Goal: Transaction & Acquisition: Purchase product/service

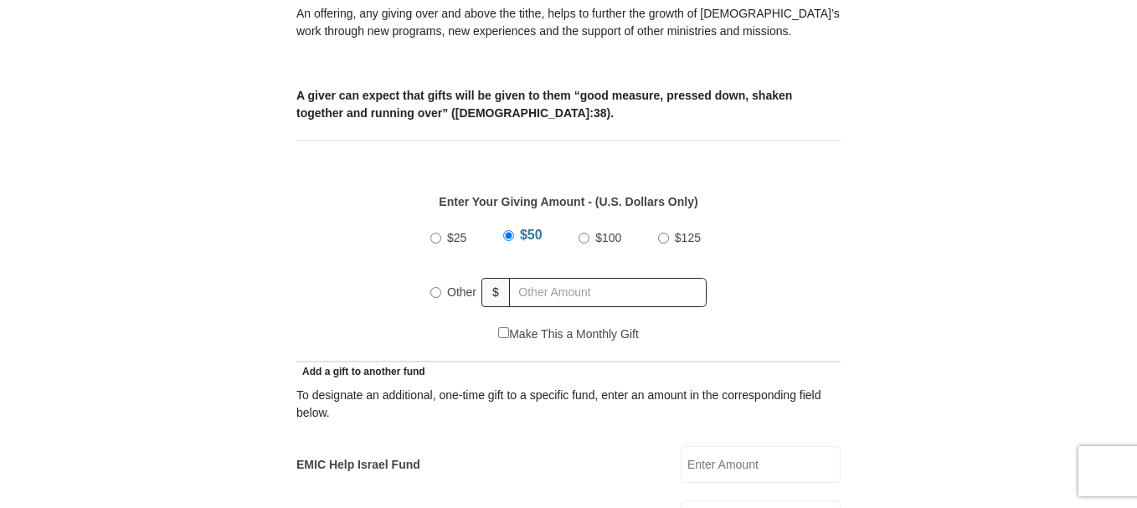
scroll to position [670, 0]
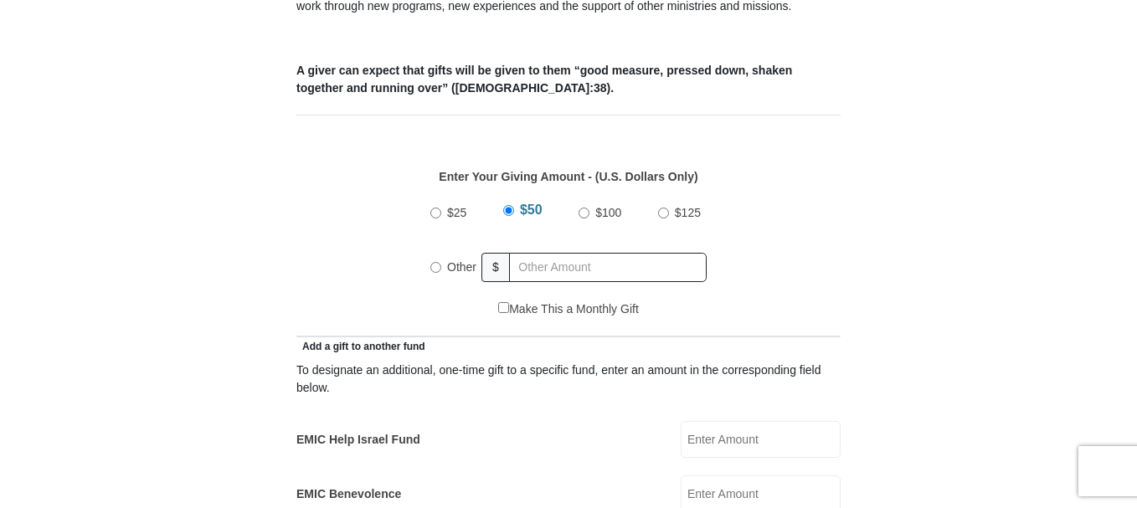
click at [443, 249] on label "Other" at bounding box center [461, 267] width 41 height 37
click at [441, 262] on input "Other" at bounding box center [435, 267] width 11 height 11
radio input "true"
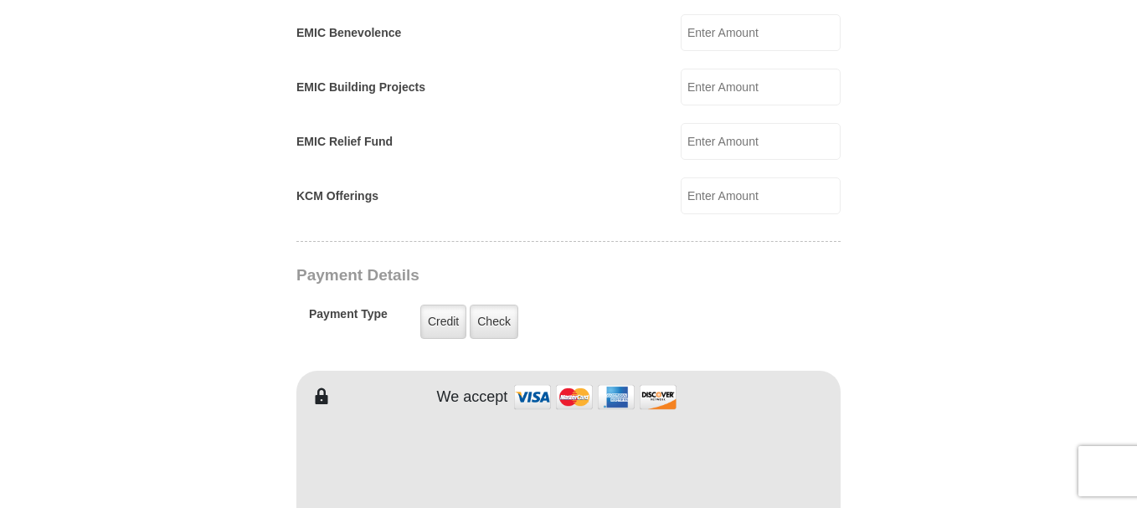
scroll to position [1172, 0]
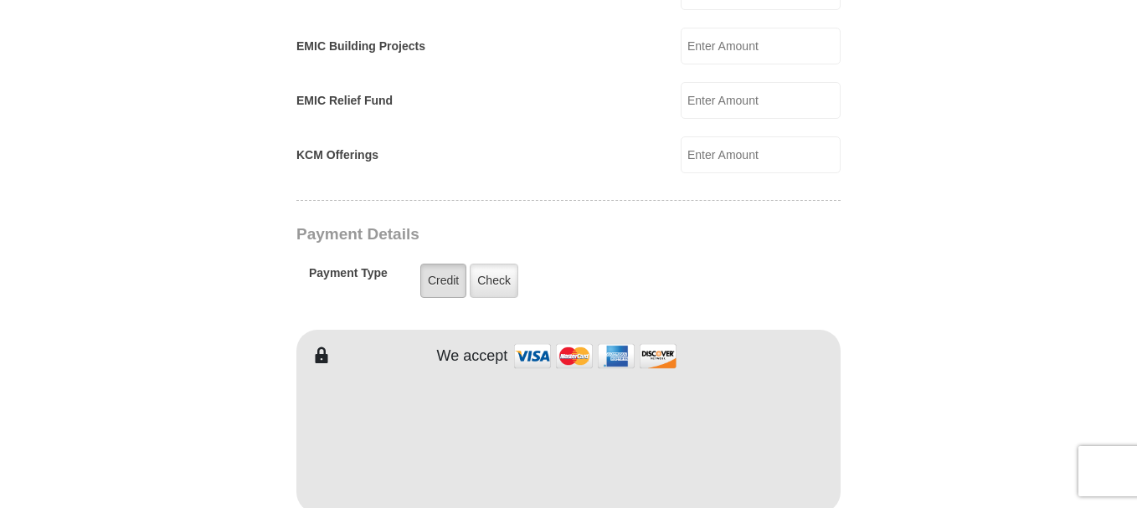
type input "200.00"
click at [429, 264] on label "Credit" at bounding box center [443, 281] width 46 height 34
click at [0, 0] on input "Credit" at bounding box center [0, 0] width 0 height 0
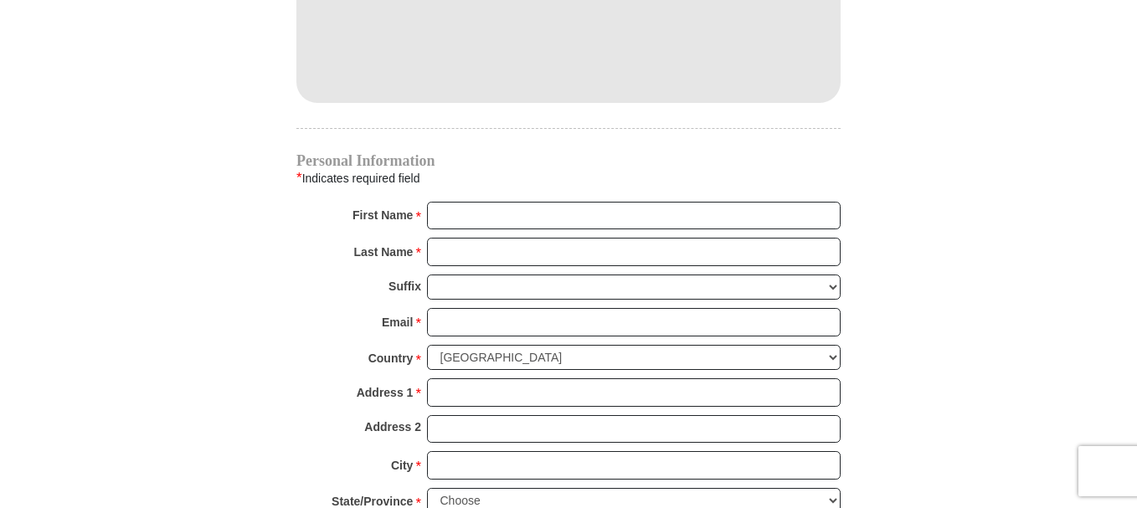
scroll to position [1675, 0]
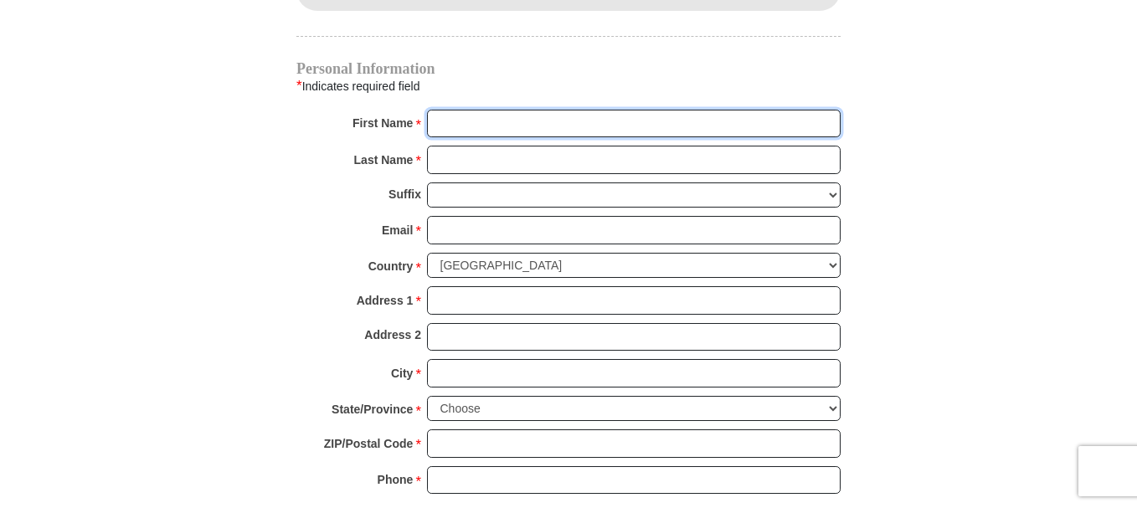
click at [533, 110] on input "First Name *" at bounding box center [634, 124] width 414 height 28
type input "Carla"
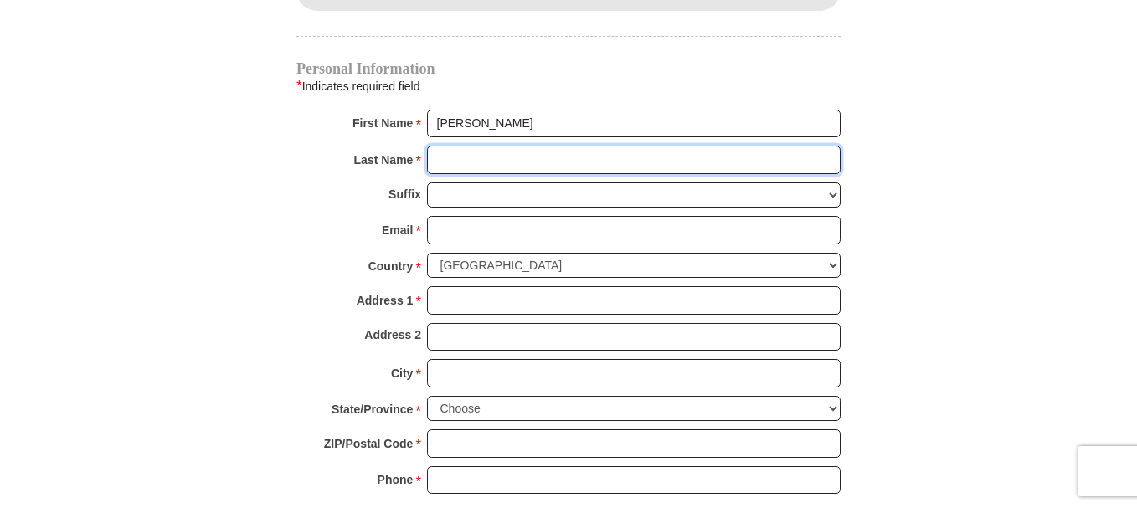
type input "Power"
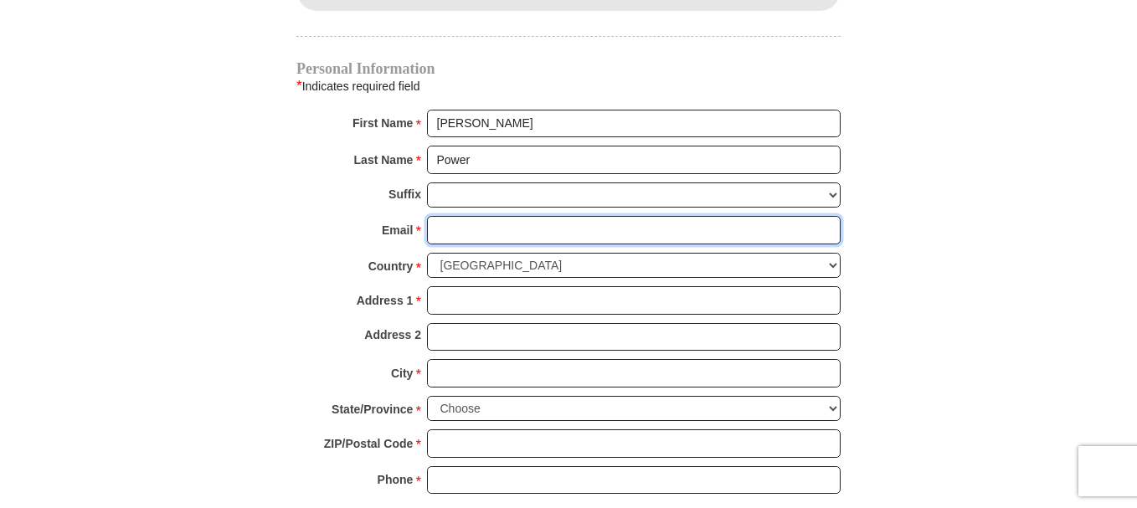
type input "cspower@eotnet.net"
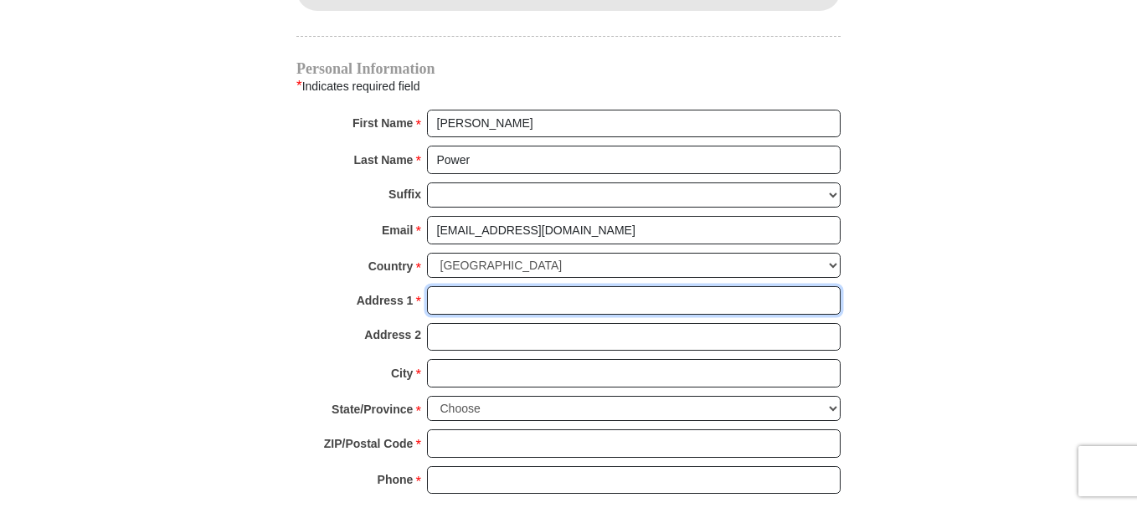
type input "P.O. Box 207"
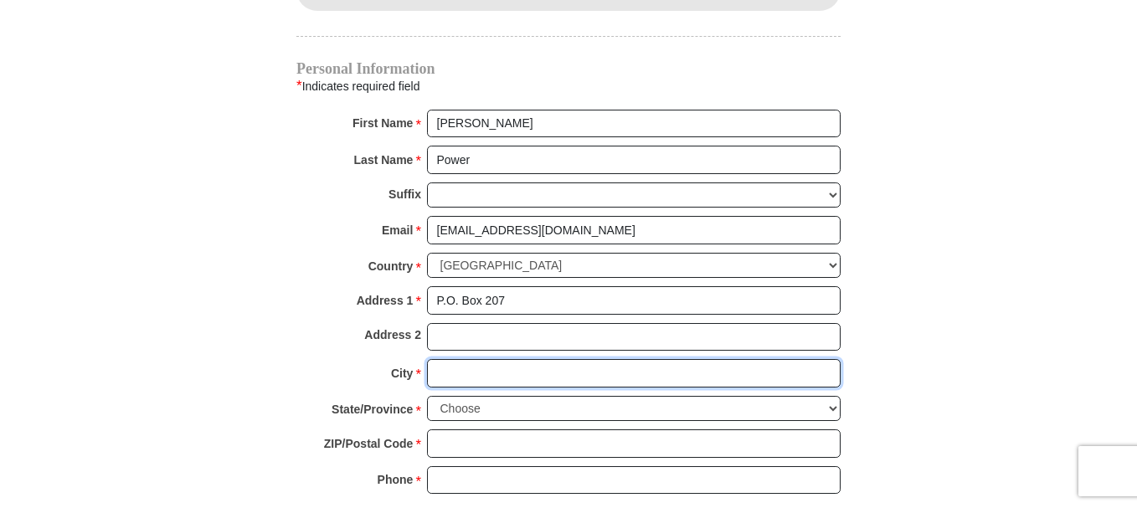
type input "Hermiston"
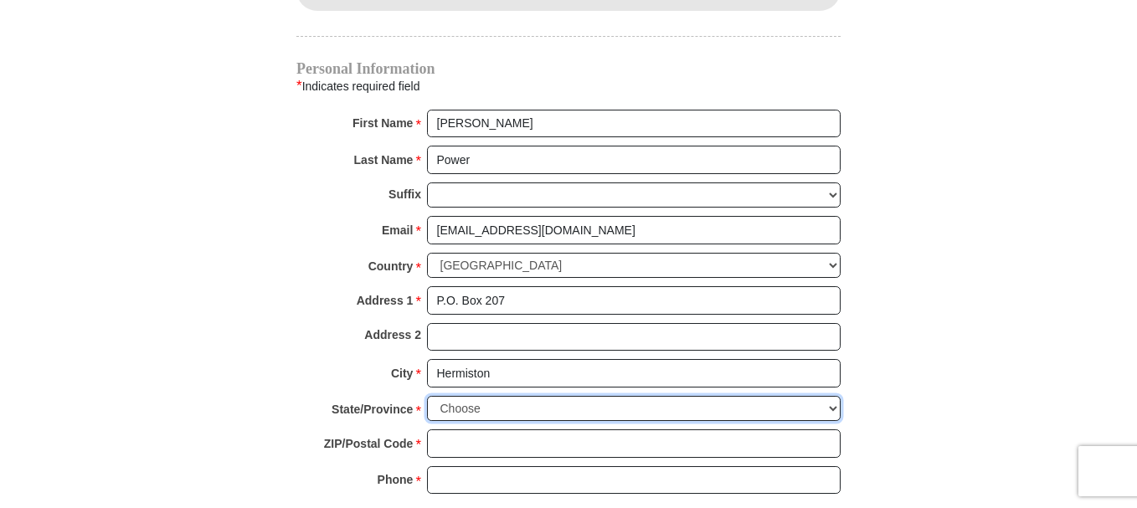
select select "OR"
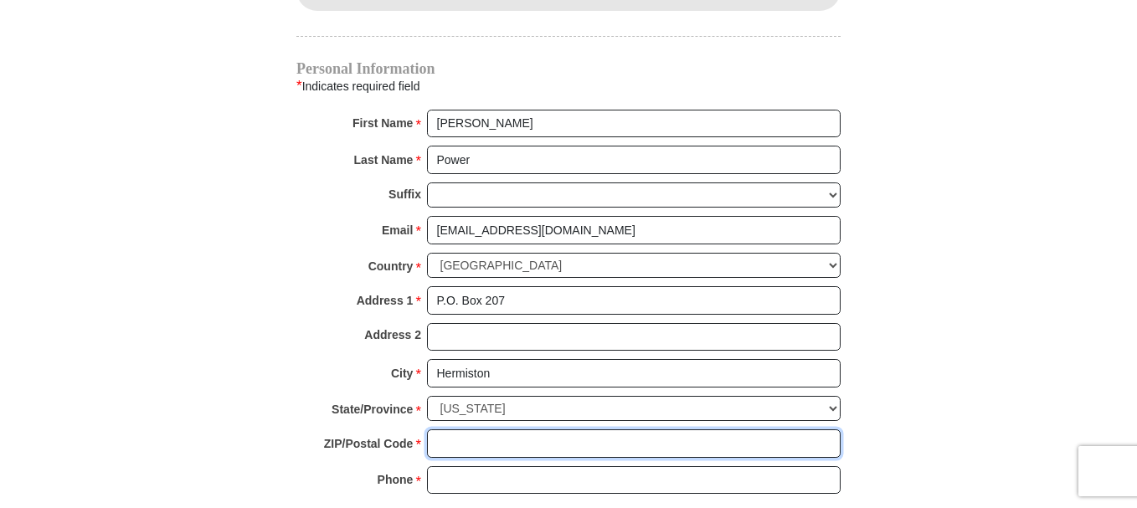
type input "97838"
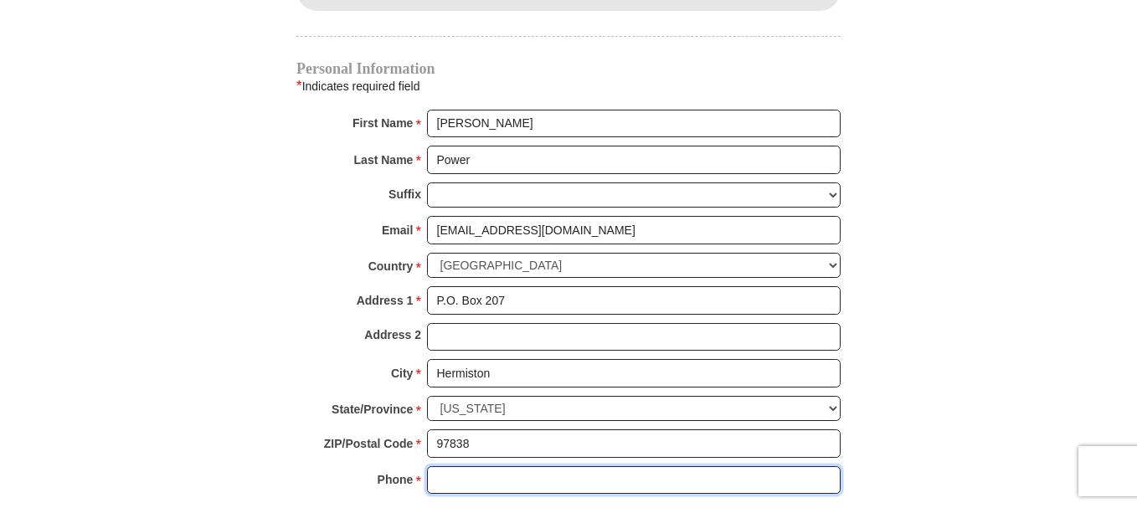
type input "5415711901"
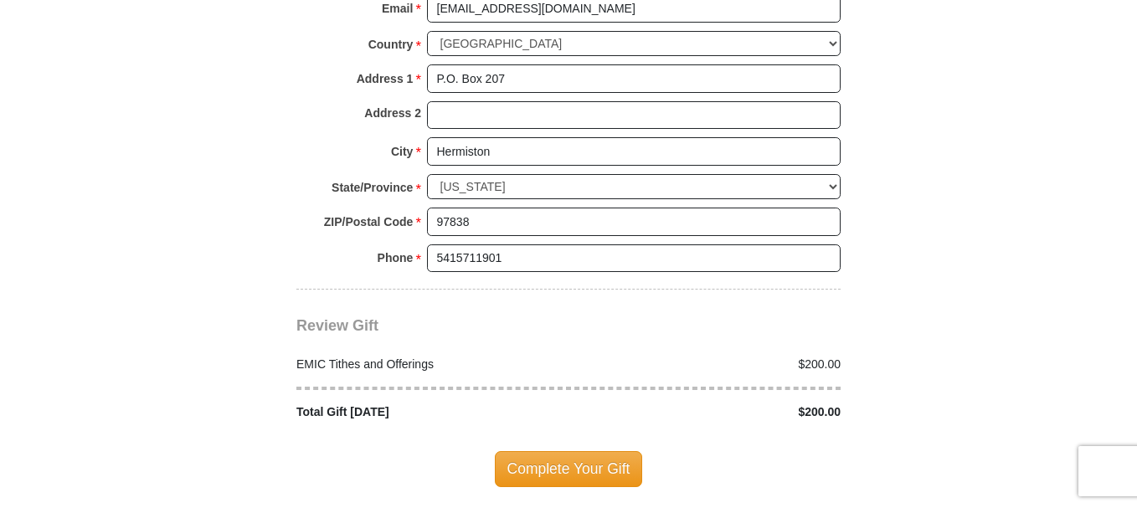
scroll to position [2010, 0]
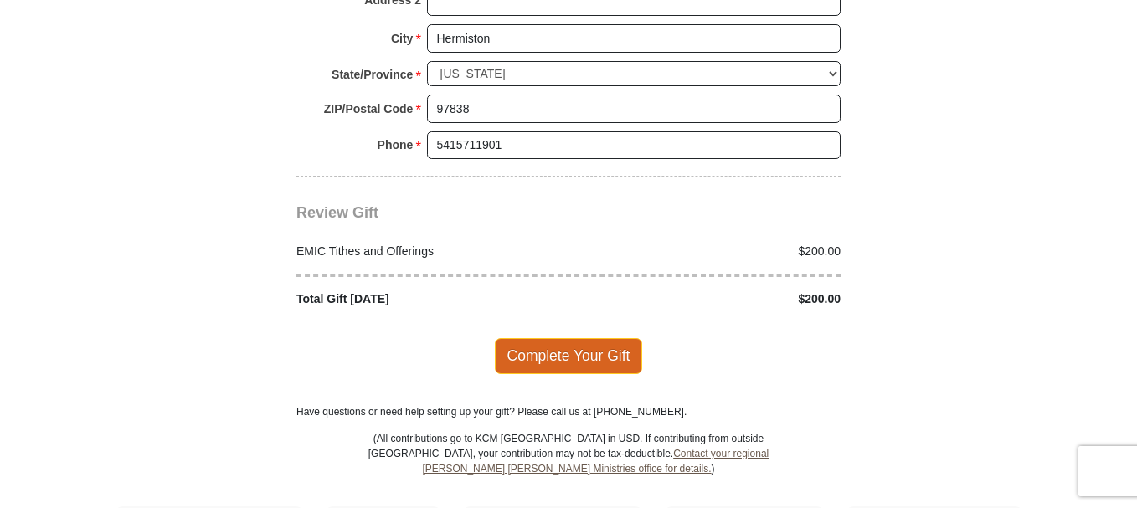
click at [551, 338] on span "Complete Your Gift" at bounding box center [569, 355] width 148 height 35
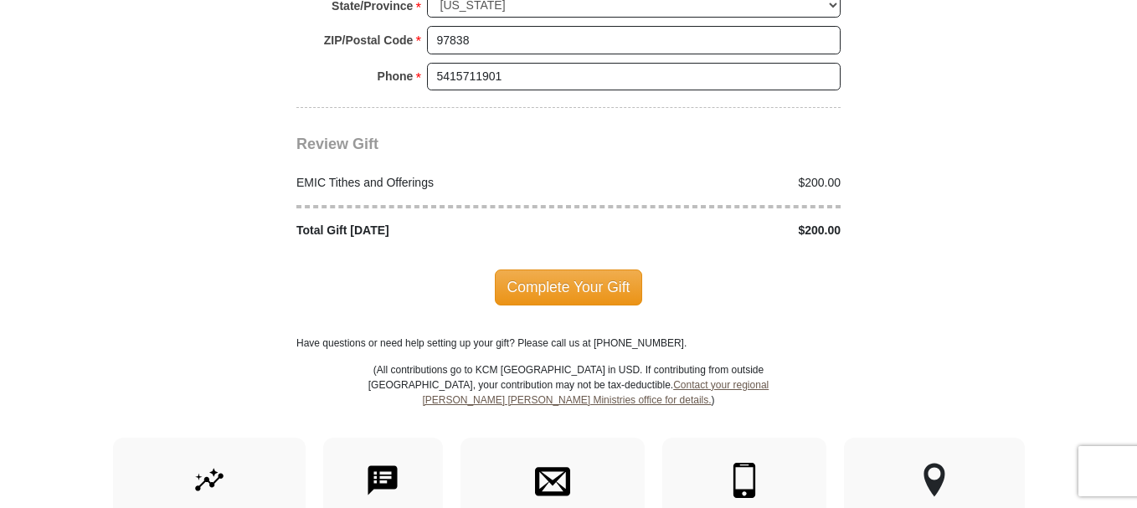
scroll to position [2205, 0]
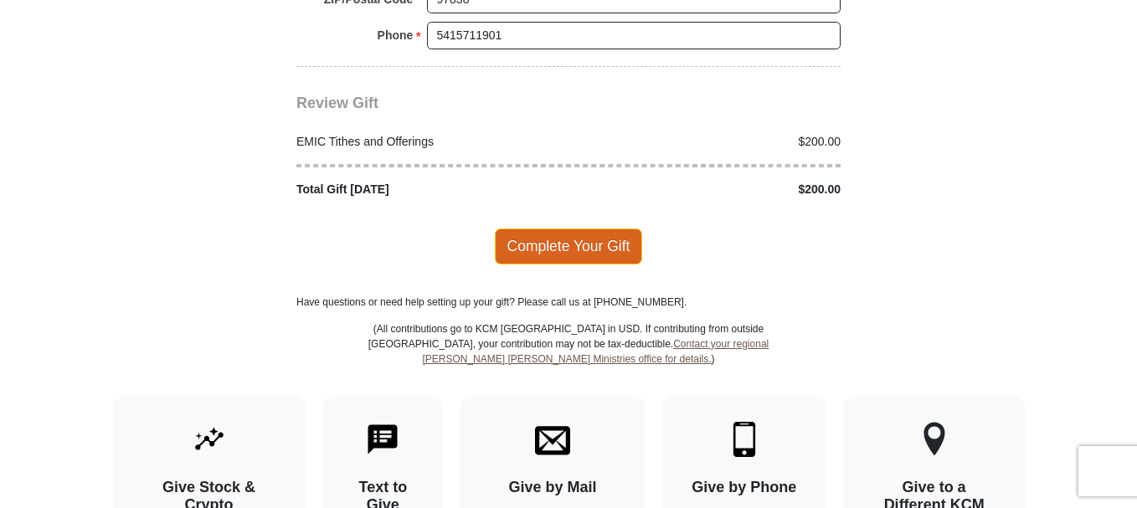
click at [552, 229] on span "Complete Your Gift" at bounding box center [569, 246] width 148 height 35
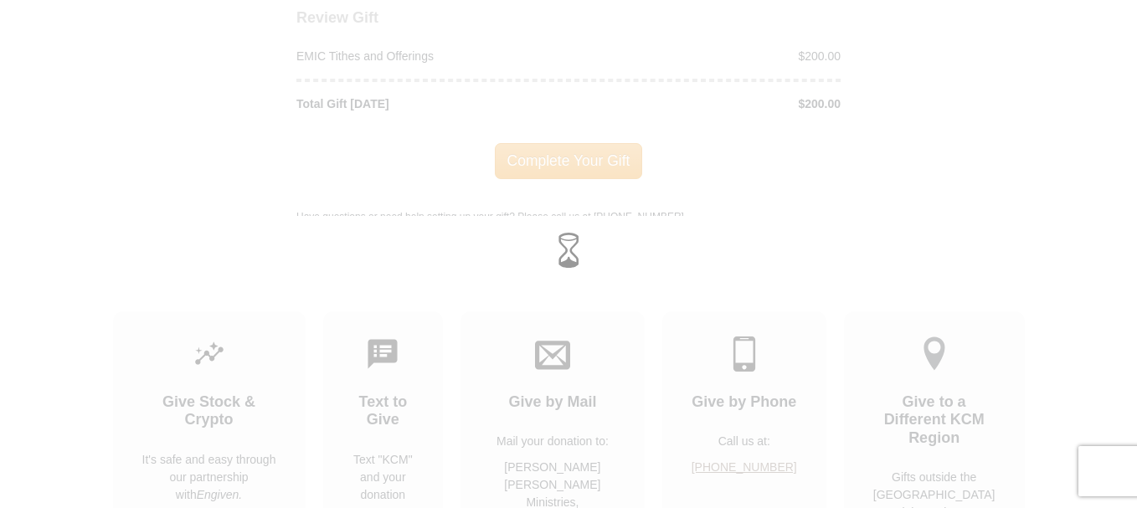
scroll to position [2119, 0]
